Goal: Transaction & Acquisition: Download file/media

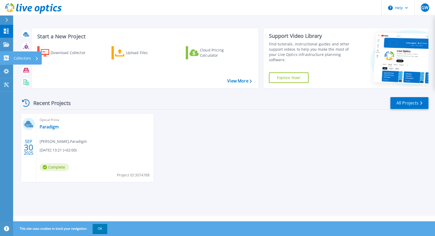
click at [27, 58] on p "Collectors" at bounding box center [22, 58] width 17 height 14
click at [247, 112] on div "Recent Projects All Projects SEP 30 2025 Optical Prime Paradigm Gaby Wanjon , P…" at bounding box center [224, 144] width 408 height 104
click at [369, 150] on div "SEP 30 2025 Optical Prime Paradigm Gaby Wanjon , Paradigm 09/30/2025, 13:21 (+0…" at bounding box center [222, 153] width 412 height 78
click at [240, 81] on link "View More" at bounding box center [239, 80] width 24 height 5
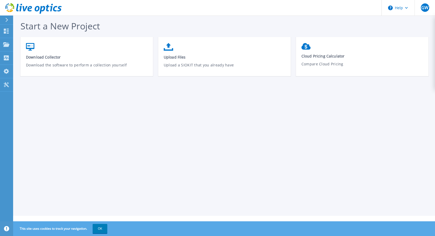
click at [6, 20] on icon at bounding box center [6, 20] width 3 height 4
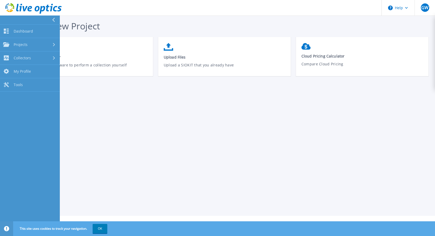
click at [6, 20] on button at bounding box center [30, 19] width 60 height 9
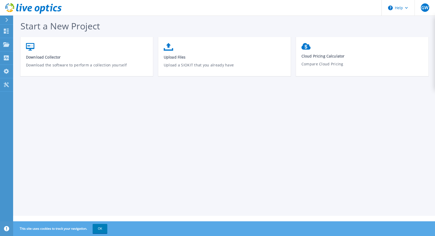
click at [6, 20] on icon at bounding box center [6, 20] width 3 height 4
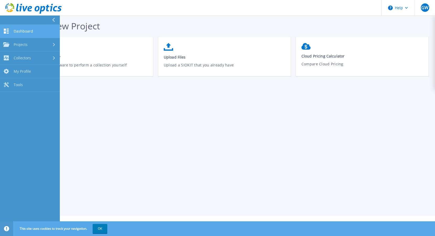
click at [9, 30] on icon at bounding box center [6, 31] width 6 height 5
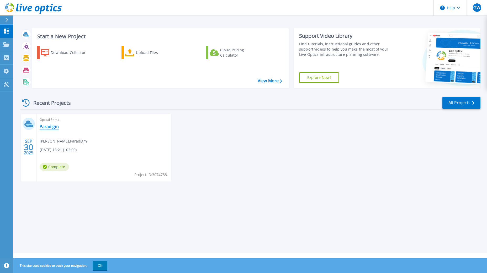
click at [49, 126] on link "Paradigm" at bounding box center [49, 126] width 19 height 5
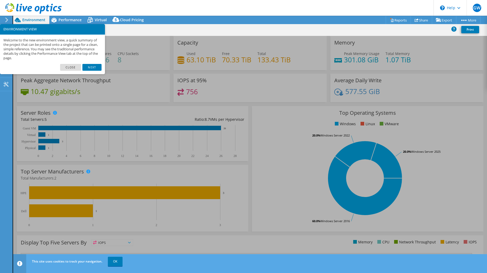
select select "USD"
click at [92, 67] on link "Next" at bounding box center [91, 67] width 19 height 7
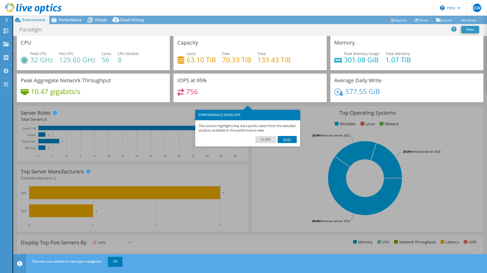
click at [287, 139] on link "Next" at bounding box center [287, 139] width 19 height 7
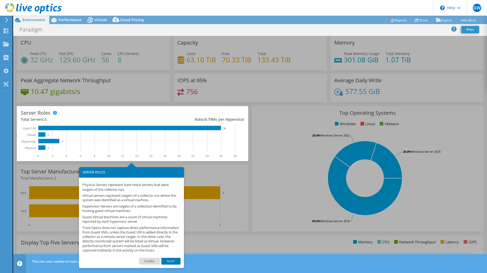
click at [172, 265] on link "Next" at bounding box center [170, 261] width 19 height 7
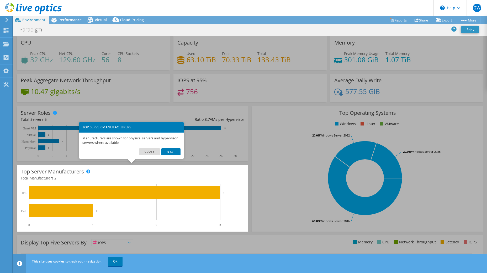
click at [174, 153] on link "Next" at bounding box center [170, 151] width 19 height 7
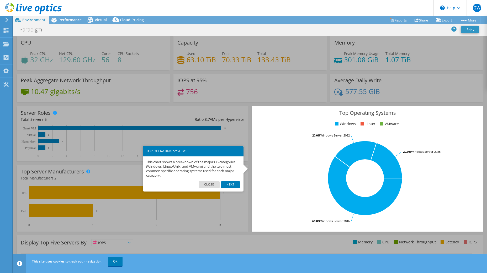
click at [445, 91] on div "Average Daily Write 577.55 GiB" at bounding box center [406, 88] width 153 height 29
click at [312, 226] on div "Top Operating Systems Windows Linux VMware 60.0% Windows Server 2016 20.0% Wind…" at bounding box center [367, 169] width 231 height 126
click at [231, 185] on link "Next" at bounding box center [230, 185] width 19 height 7
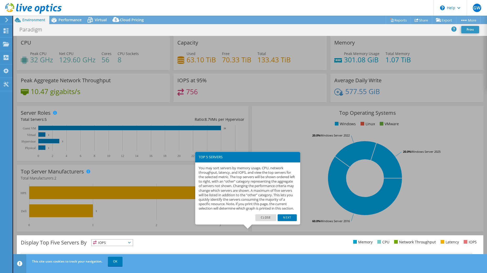
scroll to position [77, 0]
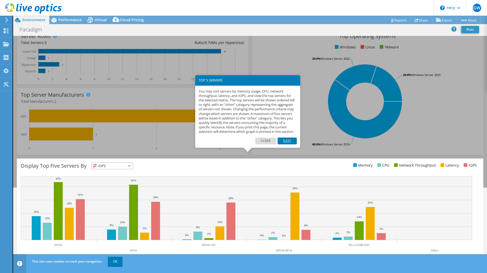
click at [285, 145] on link "Next" at bounding box center [287, 141] width 19 height 7
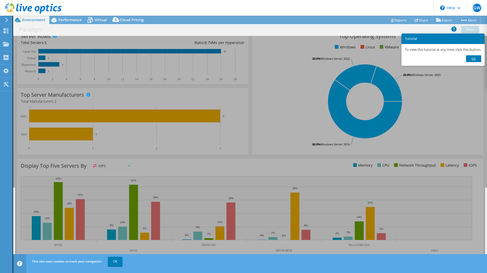
click at [479, 56] on link "Ok" at bounding box center [473, 58] width 15 height 7
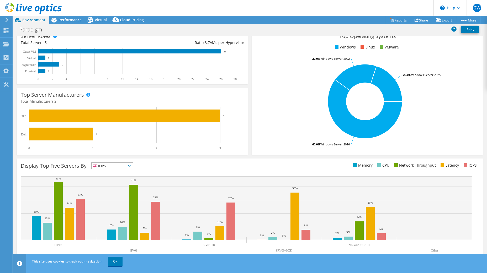
scroll to position [0, 0]
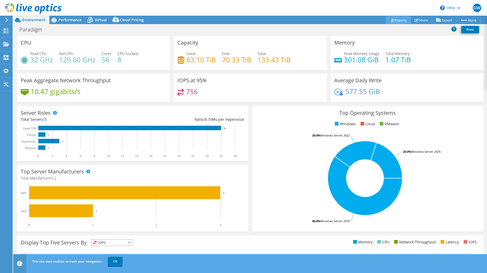
click at [400, 19] on link "Reports" at bounding box center [398, 20] width 25 height 8
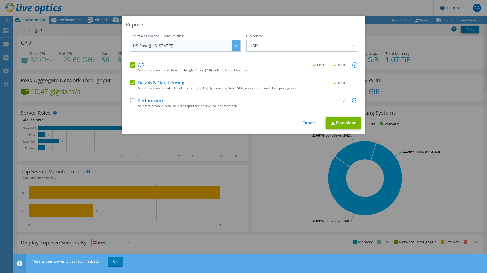
click at [232, 45] on div at bounding box center [236, 45] width 8 height 11
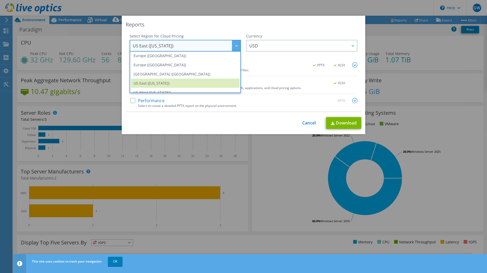
scroll to position [63, 0]
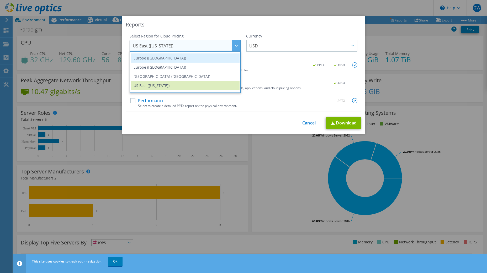
click at [159, 58] on li "Europe (Frankfurt)" at bounding box center [185, 58] width 109 height 9
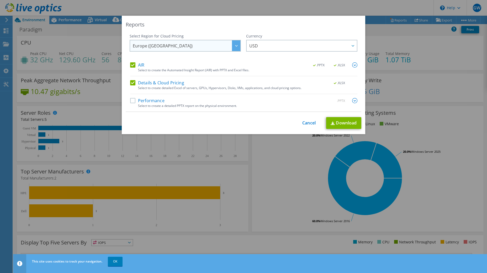
scroll to position [62, 0]
click at [251, 46] on span "USD" at bounding box center [253, 47] width 9 height 8
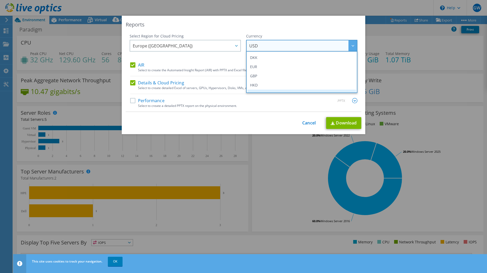
scroll to position [54, 0]
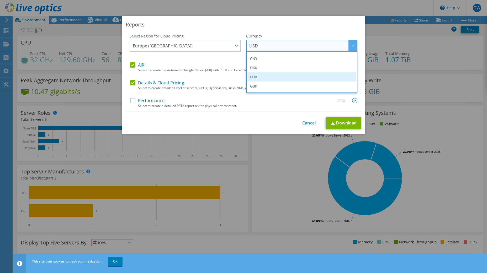
click at [256, 75] on li "EUR" at bounding box center [301, 76] width 109 height 9
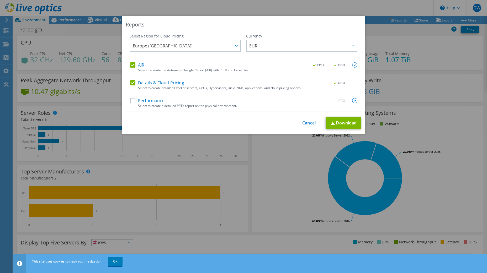
scroll to position [52, 0]
click at [131, 101] on label "Performance" at bounding box center [147, 100] width 34 height 5
click at [0, 0] on input "Performance" at bounding box center [0, 0] width 0 height 0
click at [348, 122] on link "Download" at bounding box center [343, 123] width 35 height 12
click at [372, 8] on div "Reports Select Region for Cloud Pricing Asia Pacific (Hong Kong) Asia Pacific (…" at bounding box center [243, 136] width 487 height 273
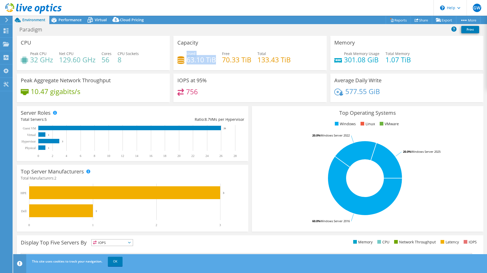
drag, startPoint x: 185, startPoint y: 60, endPoint x: 217, endPoint y: 60, distance: 32.3
click at [217, 60] on div "Used 63.10 TiB Free 70.33 TiB Total 133.43 TiB" at bounding box center [249, 59] width 145 height 17
click at [250, 67] on div "Used 63.10 TiB Free 70.33 TiB Total 133.43 TiB" at bounding box center [249, 59] width 145 height 17
drag, startPoint x: 227, startPoint y: 129, endPoint x: 221, endPoint y: 129, distance: 6.3
click at [221, 129] on icon "0 2 4 6 8 10 12 14 16 18 20 22 24 26 28 Physical Hypervisor Virtual Guest VM 1 …" at bounding box center [130, 141] width 218 height 33
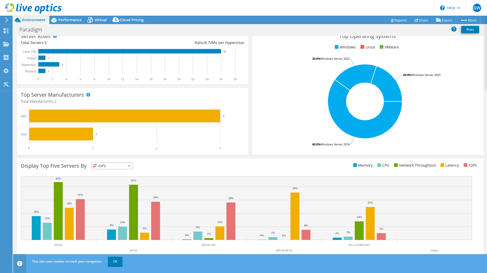
scroll to position [0, 0]
